Goal: Book appointment/travel/reservation

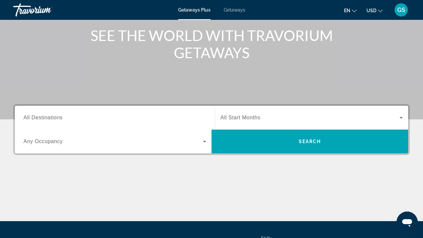
scroll to position [79, 0]
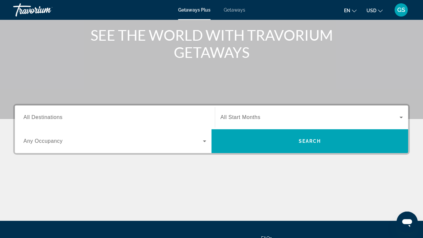
click at [50, 117] on span "All Destinations" at bounding box center [42, 117] width 39 height 6
click at [50, 117] on input "Destination All Destinations" at bounding box center [114, 118] width 183 height 8
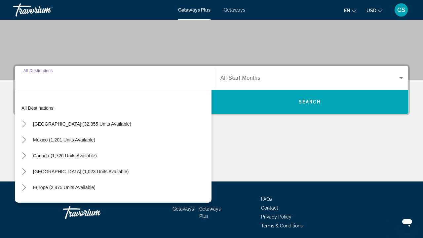
scroll to position [143, 0]
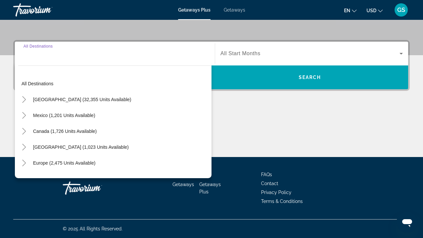
click at [258, 107] on div "Main content" at bounding box center [211, 132] width 396 height 50
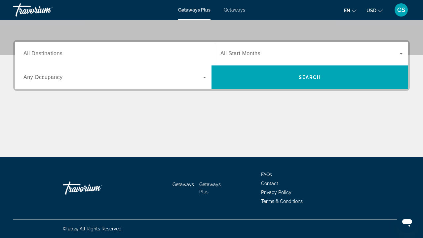
click at [38, 76] on span "Any Occupancy" at bounding box center [42, 77] width 39 height 6
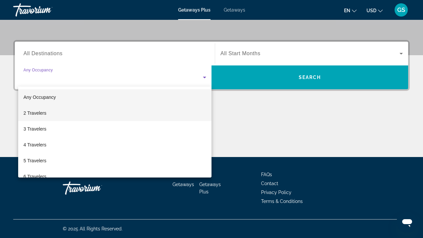
click at [37, 119] on mat-option "2 Travelers" at bounding box center [114, 113] width 193 height 16
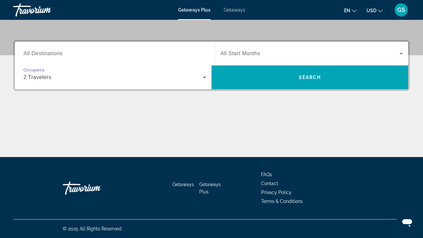
click at [50, 56] on span "All Destinations" at bounding box center [42, 54] width 39 height 6
click at [50, 56] on input "Destination All Destinations" at bounding box center [114, 54] width 183 height 8
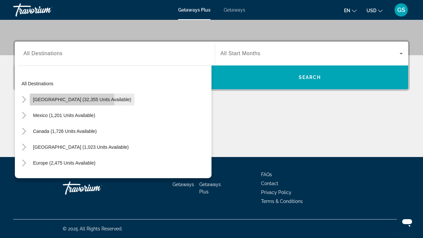
click at [43, 101] on span "[GEOGRAPHIC_DATA] (32,355 units available)" at bounding box center [82, 99] width 98 height 5
type input "**********"
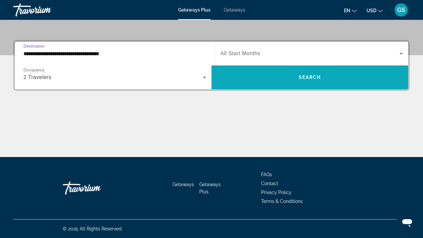
click at [280, 77] on span "Search widget" at bounding box center [309, 77] width 197 height 16
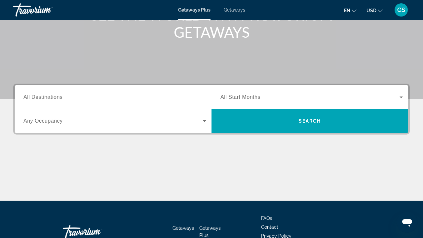
scroll to position [100, 0]
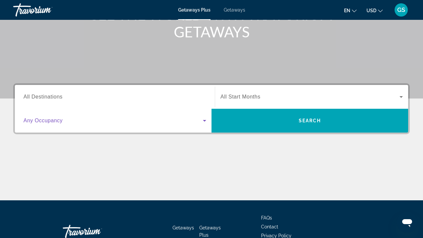
click at [205, 121] on icon "Search widget" at bounding box center [204, 121] width 3 height 2
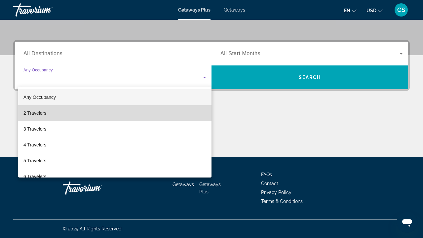
click at [73, 114] on mat-option "2 Travelers" at bounding box center [114, 113] width 193 height 16
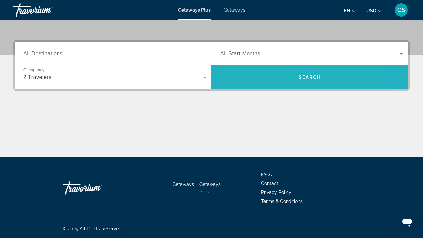
click at [272, 80] on span "Search widget" at bounding box center [309, 77] width 197 height 16
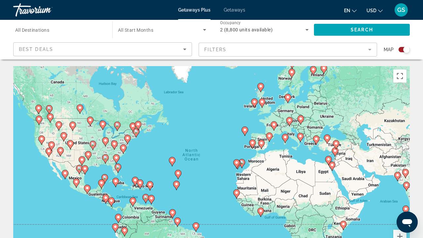
click at [185, 49] on icon "Sort by" at bounding box center [184, 50] width 3 height 2
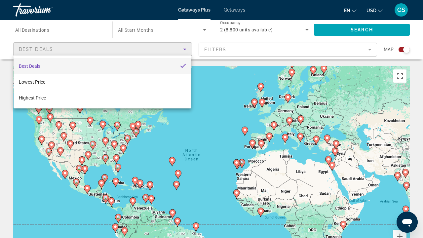
click at [39, 30] on div at bounding box center [211, 119] width 423 height 238
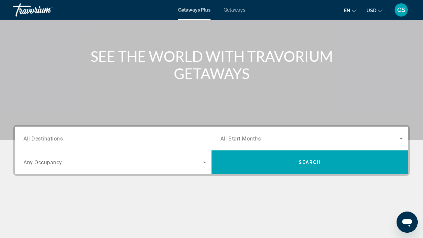
scroll to position [59, 0]
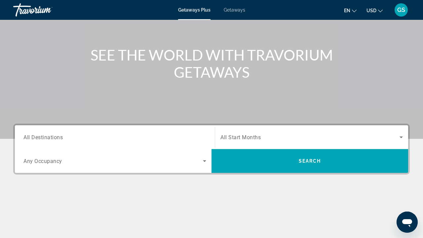
click at [203, 159] on icon "Search widget" at bounding box center [204, 161] width 8 height 8
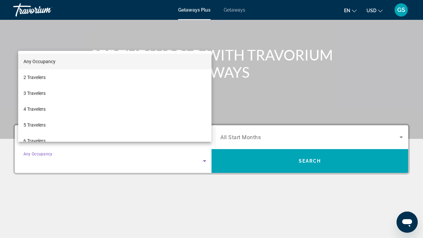
scroll to position [143, 0]
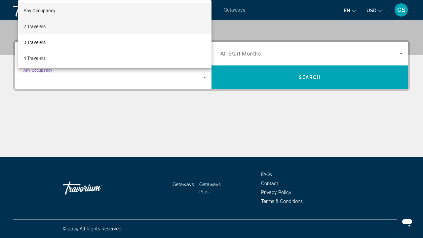
click at [33, 29] on span "2 Travelers" at bounding box center [34, 26] width 22 height 8
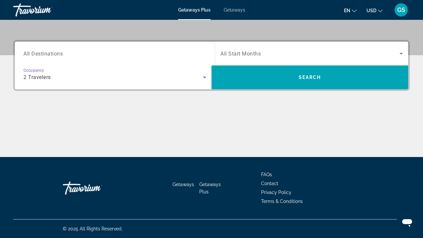
click at [47, 52] on span "All Destinations" at bounding box center [42, 53] width 39 height 6
click at [47, 52] on input "Destination All Destinations" at bounding box center [114, 54] width 183 height 8
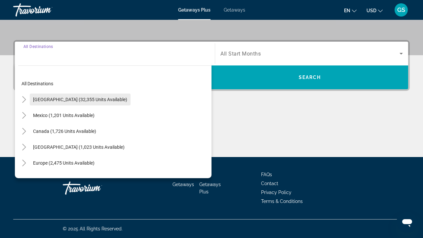
click at [50, 101] on span "[GEOGRAPHIC_DATA] (32,355 units available)" at bounding box center [80, 99] width 94 height 5
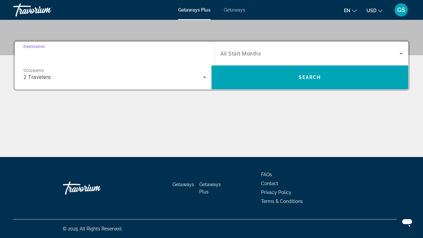
type input "**********"
click at [401, 53] on icon "Search widget" at bounding box center [400, 54] width 3 height 2
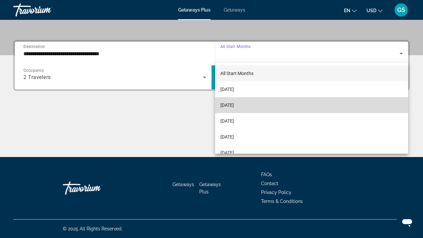
click at [234, 106] on span "[DATE]" at bounding box center [227, 105] width 14 height 8
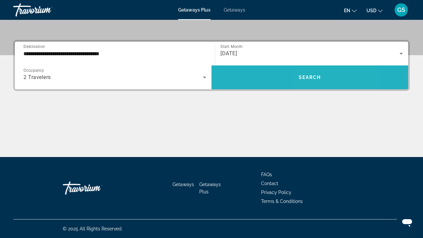
click at [320, 77] on span "Search" at bounding box center [310, 77] width 22 height 5
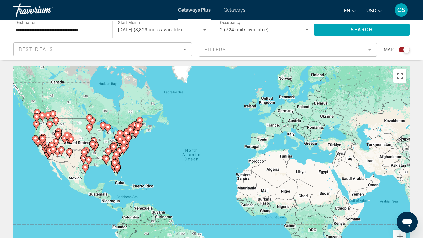
click at [369, 49] on mat-form-field "Filters" at bounding box center [288, 50] width 179 height 14
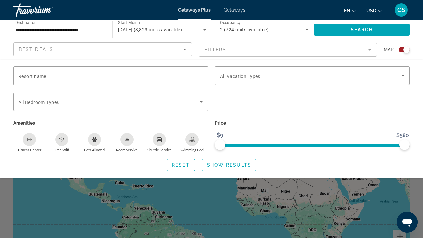
click at [232, 47] on mat-form-field "Filters" at bounding box center [288, 50] width 179 height 14
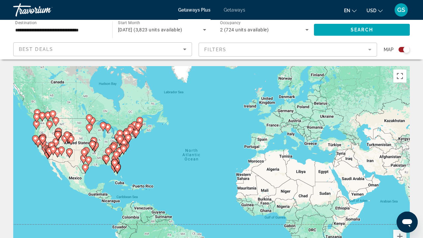
click at [226, 49] on mat-form-field "Filters" at bounding box center [288, 50] width 179 height 14
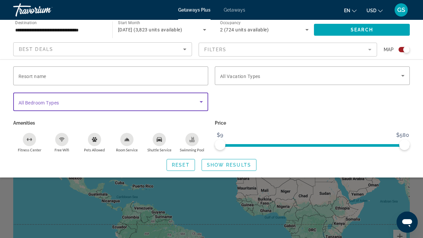
click at [200, 101] on icon "Search widget" at bounding box center [200, 102] width 3 height 2
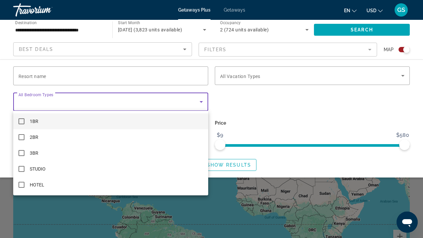
click at [21, 124] on mat-pseudo-checkbox at bounding box center [21, 121] width 6 height 6
click at [268, 122] on div at bounding box center [211, 119] width 423 height 238
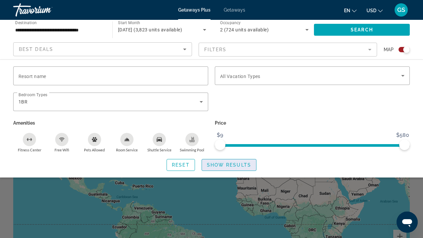
click at [247, 163] on span "Search widget" at bounding box center [229, 165] width 54 height 16
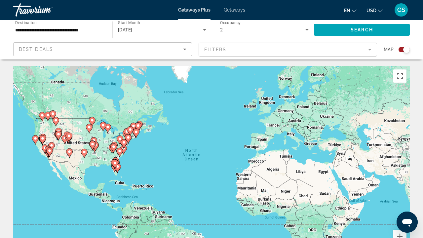
click at [95, 139] on image "Main content" at bounding box center [94, 140] width 4 height 4
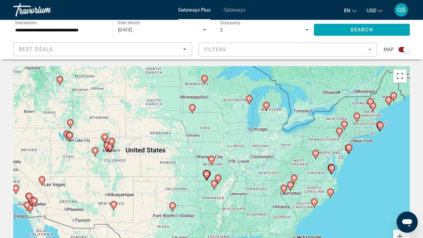
click at [236, 148] on div "To activate drag with keyboard, press Alt + Enter. Once in keyboard drag state,…" at bounding box center [211, 165] width 396 height 198
click at [213, 159] on image "Main content" at bounding box center [211, 159] width 4 height 4
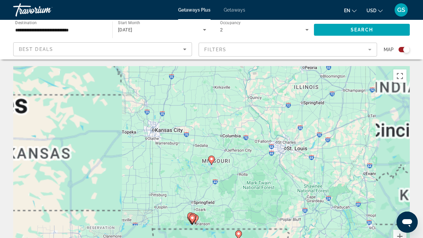
click at [213, 159] on image "Main content" at bounding box center [211, 159] width 4 height 4
type input "**********"
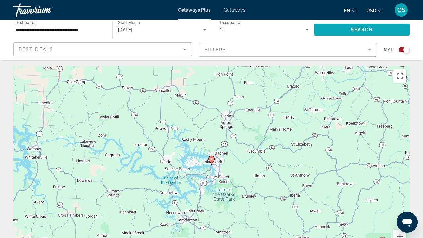
click at [367, 28] on span "Search" at bounding box center [361, 29] width 22 height 5
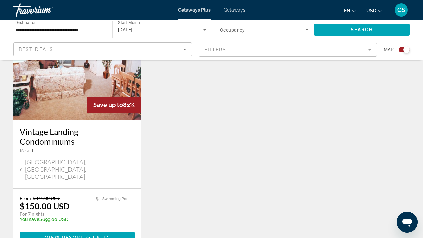
scroll to position [274, 0]
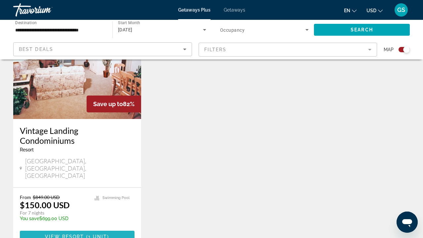
click at [87, 234] on span "( 1 unit )" at bounding box center [96, 236] width 25 height 5
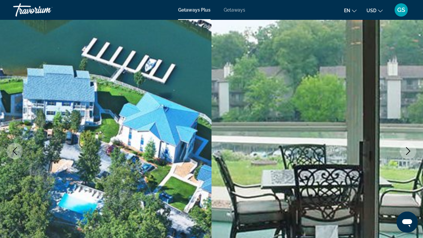
scroll to position [24, 0]
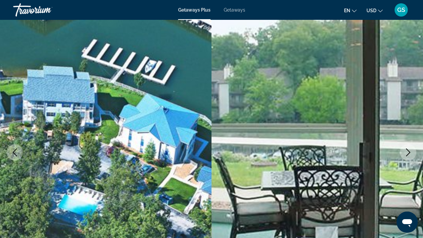
click at [409, 152] on icon "Next image" at bounding box center [408, 152] width 4 height 8
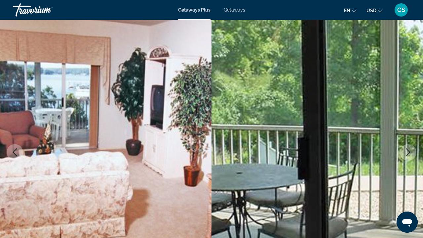
click at [409, 152] on icon "Next image" at bounding box center [408, 152] width 4 height 8
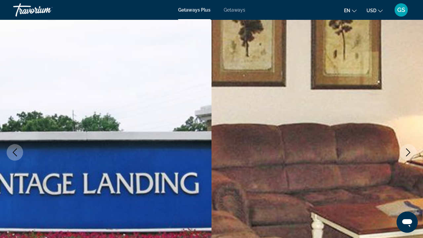
click at [409, 152] on icon "Next image" at bounding box center [408, 152] width 4 height 8
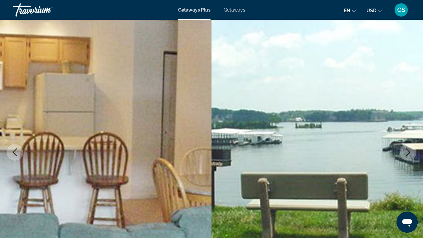
click at [409, 152] on icon "Next image" at bounding box center [408, 152] width 4 height 8
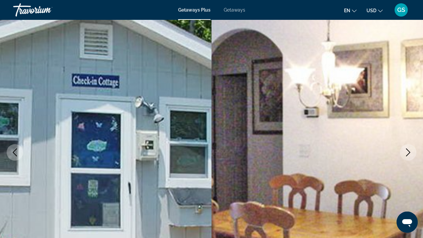
click at [409, 152] on icon "Next image" at bounding box center [408, 152] width 4 height 8
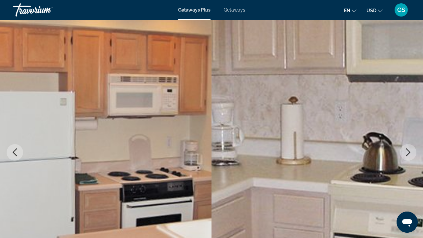
click at [409, 152] on icon "Next image" at bounding box center [408, 152] width 4 height 8
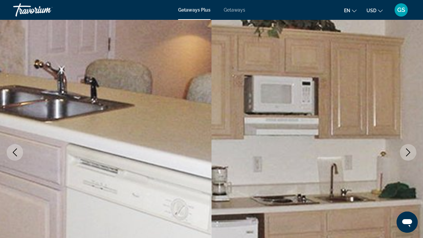
click at [409, 152] on icon "Next image" at bounding box center [408, 152] width 4 height 8
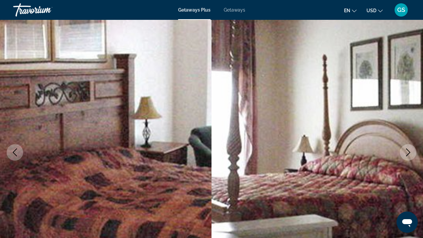
click at [408, 152] on icon "Next image" at bounding box center [408, 152] width 8 height 8
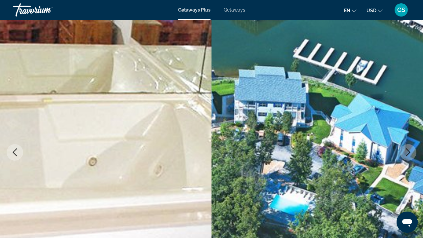
click at [17, 153] on icon "Previous image" at bounding box center [15, 152] width 8 height 8
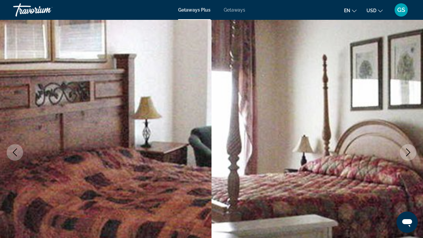
click at [17, 153] on icon "Previous image" at bounding box center [15, 152] width 8 height 8
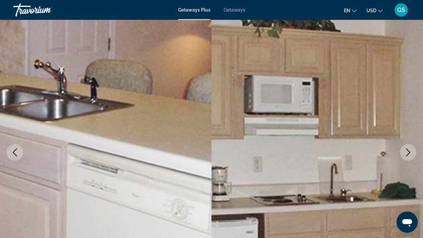
click at [17, 153] on icon "Previous image" at bounding box center [15, 152] width 8 height 8
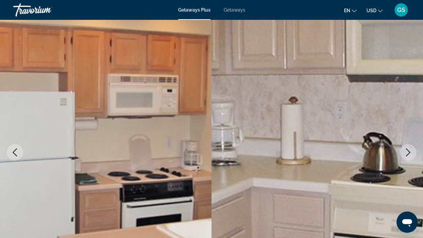
click at [17, 153] on icon "Previous image" at bounding box center [15, 152] width 8 height 8
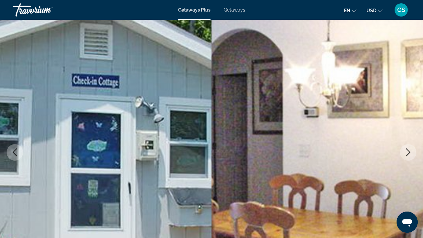
click at [17, 153] on icon "Previous image" at bounding box center [15, 152] width 8 height 8
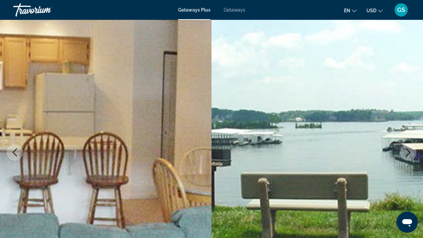
click at [17, 153] on icon "Previous image" at bounding box center [15, 152] width 8 height 8
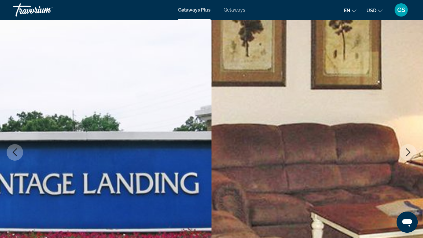
click at [17, 153] on icon "Previous image" at bounding box center [15, 152] width 8 height 8
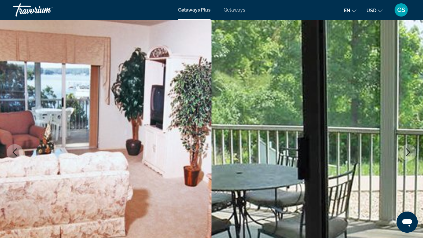
click at [17, 153] on icon "Previous image" at bounding box center [15, 152] width 8 height 8
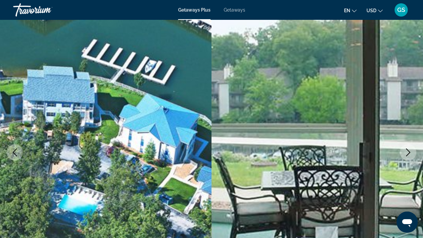
click at [17, 153] on icon "Previous image" at bounding box center [15, 152] width 8 height 8
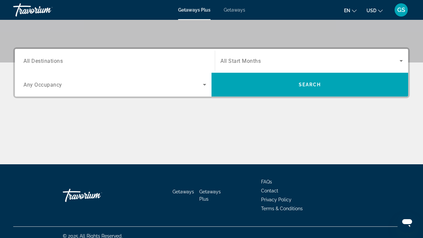
scroll to position [137, 0]
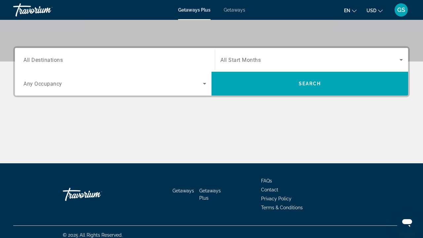
click at [400, 59] on icon "Search widget" at bounding box center [401, 60] width 8 height 8
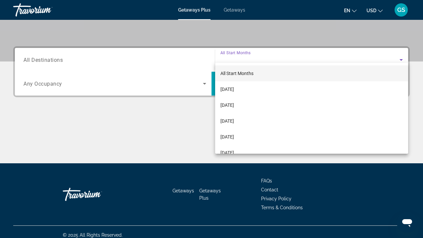
scroll to position [143, 0]
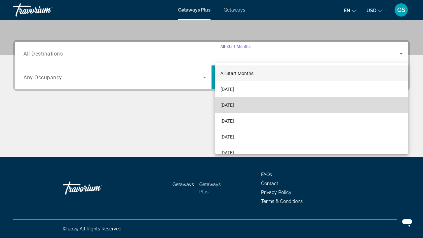
click at [234, 108] on span "[DATE]" at bounding box center [227, 105] width 14 height 8
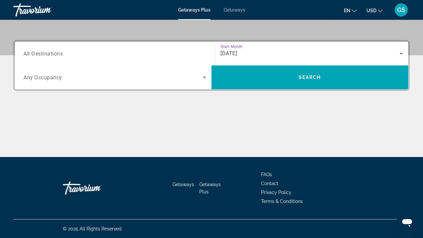
click at [64, 56] on input "Destination All Destinations" at bounding box center [114, 54] width 183 height 8
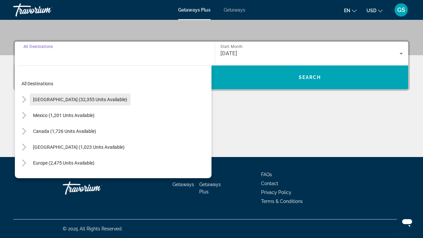
click at [47, 99] on span "[GEOGRAPHIC_DATA] (32,355 units available)" at bounding box center [80, 99] width 94 height 5
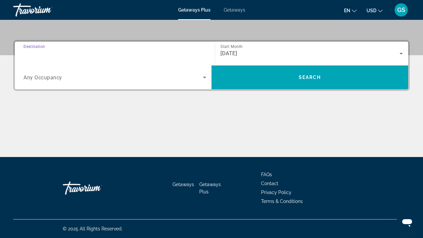
type input "**********"
click at [56, 74] on span "Any Occupancy" at bounding box center [42, 77] width 39 height 6
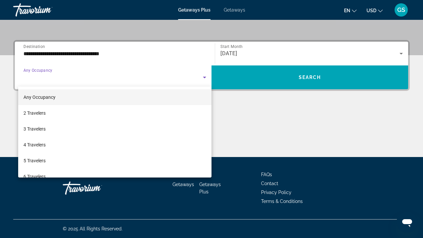
click at [43, 69] on div at bounding box center [211, 119] width 423 height 238
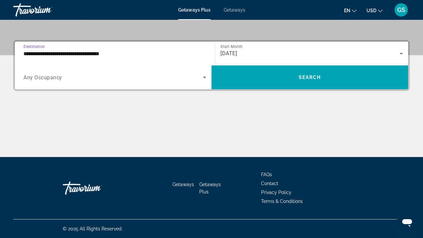
click at [64, 52] on input "**********" at bounding box center [114, 54] width 183 height 8
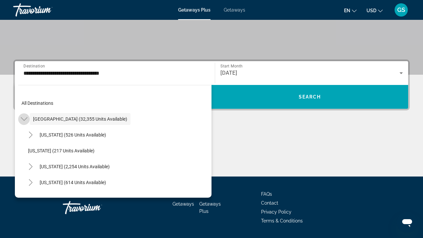
click at [23, 121] on icon "Toggle United States (32,355 units available)" at bounding box center [24, 119] width 7 height 7
click at [25, 149] on icon "Toggle Canada (1,726 units available)" at bounding box center [24, 150] width 7 height 7
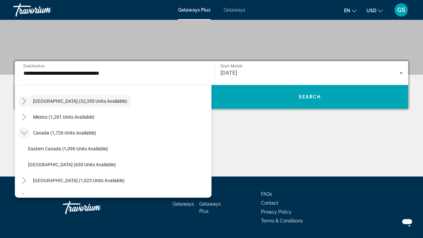
scroll to position [15, 0]
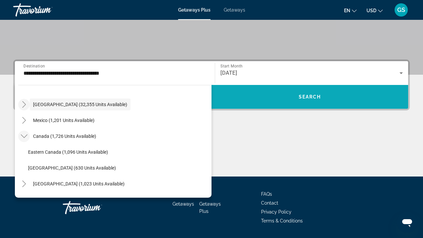
click at [315, 95] on span "Search" at bounding box center [310, 96] width 22 height 5
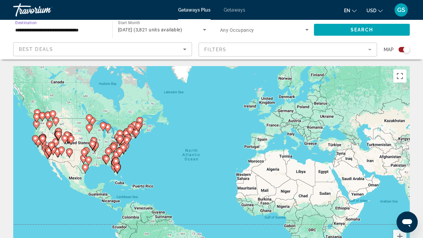
click at [83, 32] on input "**********" at bounding box center [59, 30] width 89 height 8
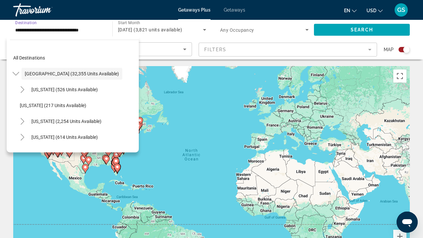
click at [71, 30] on input "**********" at bounding box center [59, 30] width 89 height 8
click at [205, 103] on div "To activate drag with keyboard, press Alt + Enter. Once in keyboard drag state,…" at bounding box center [211, 165] width 396 height 198
